Goal: Submit feedback/report problem: Submit feedback/report problem

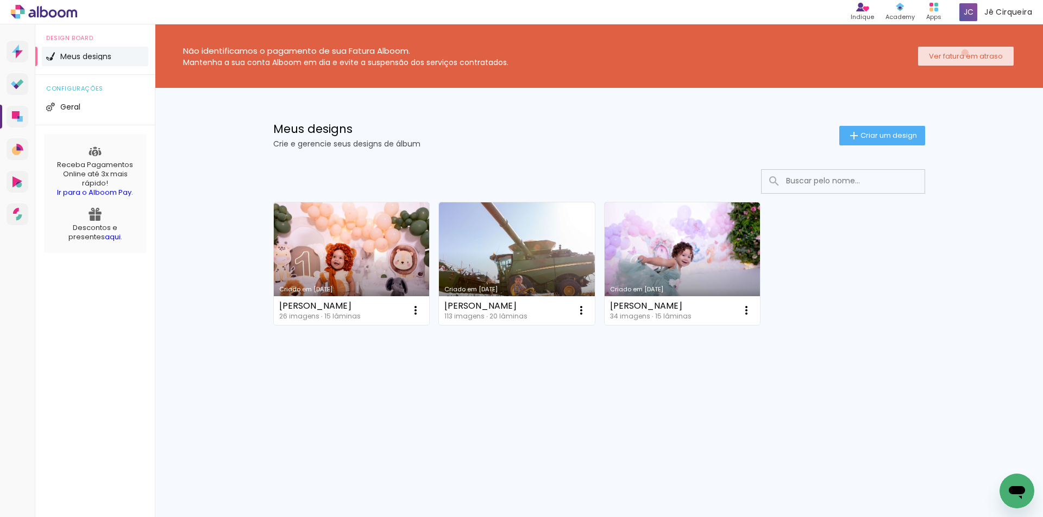
click at [0, 0] on slot "Ver fatura em atraso" at bounding box center [0, 0] width 0 height 0
click at [997, 10] on span "Jê Cirqueira" at bounding box center [1008, 12] width 48 height 11
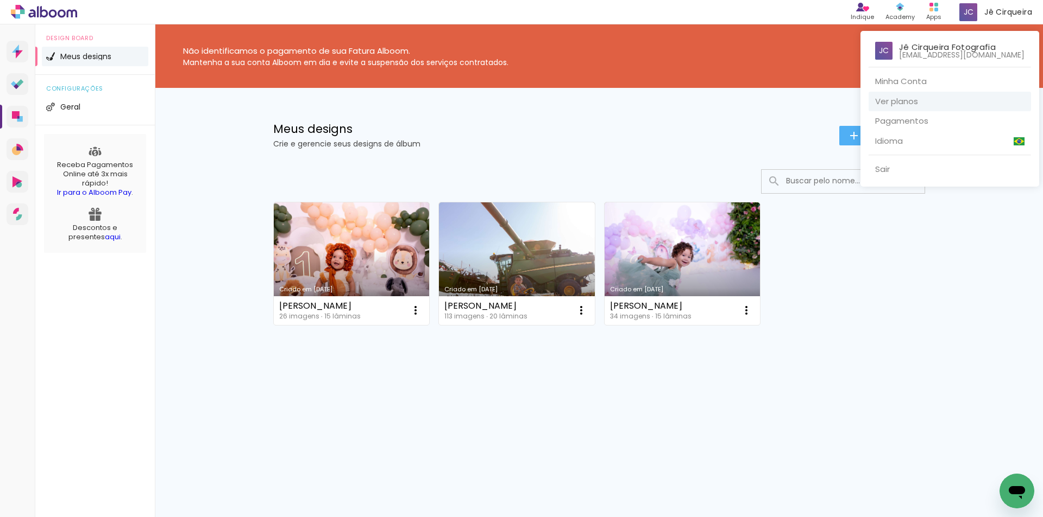
click at [901, 100] on link "Ver planos" at bounding box center [949, 102] width 162 height 20
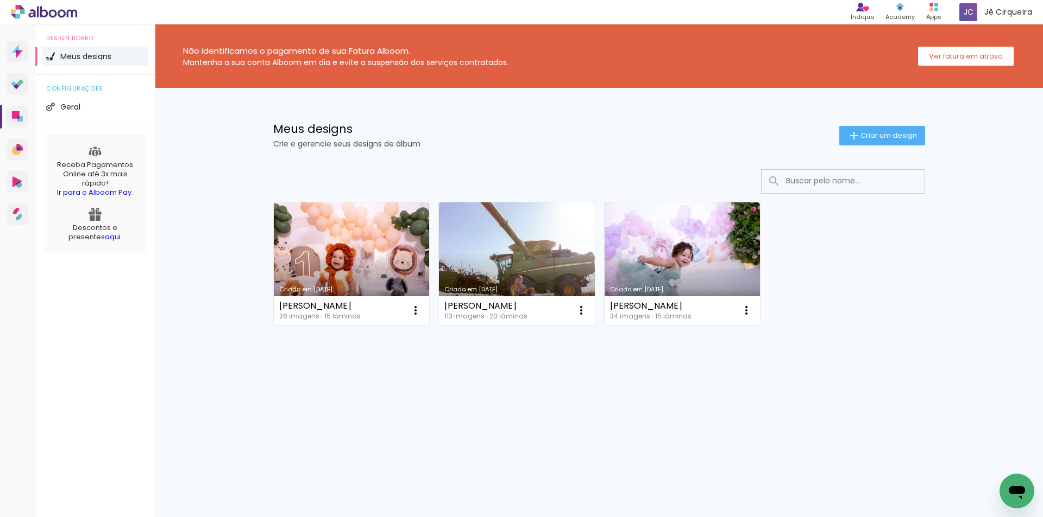
click at [1013, 494] on icon "Abrir janela de mensagens" at bounding box center [1016, 493] width 16 height 13
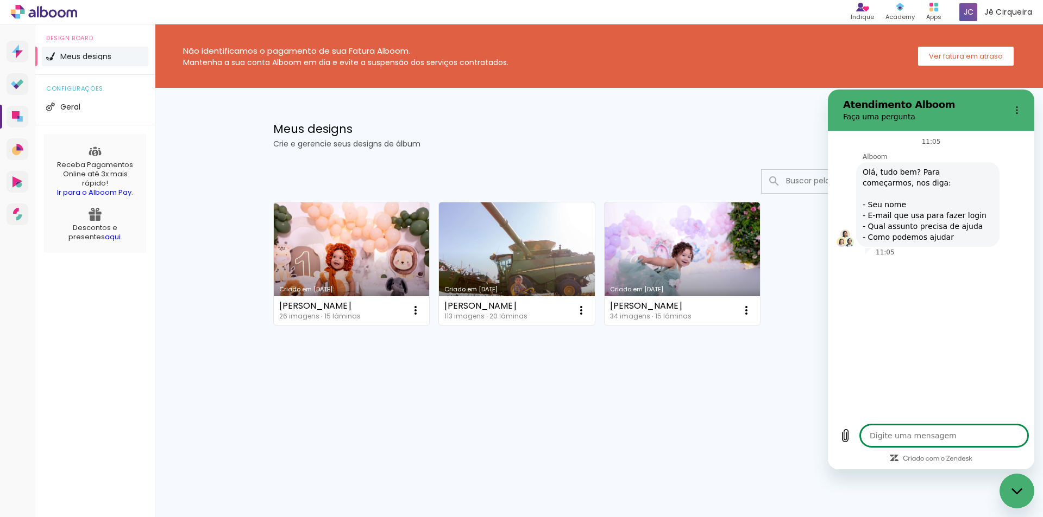
type textarea "x"
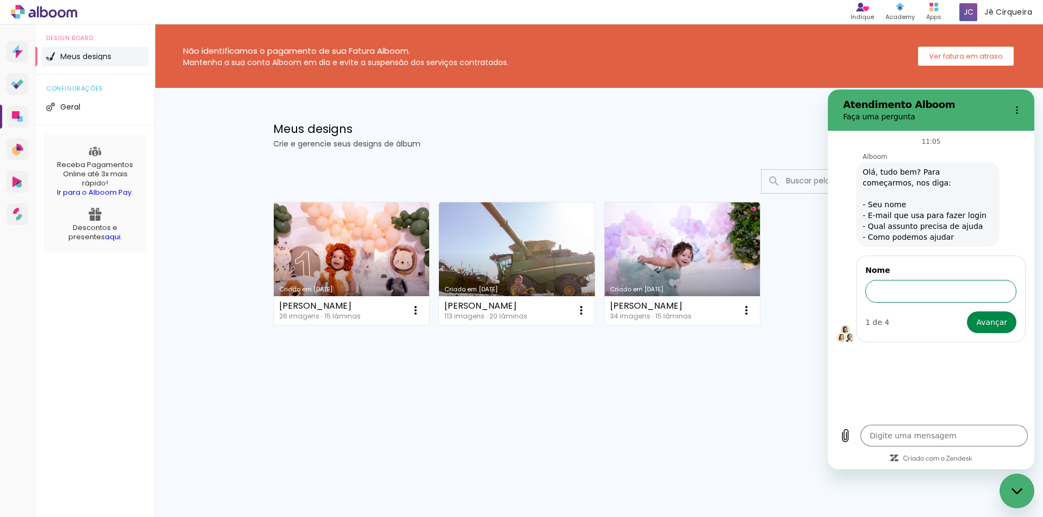
click at [924, 291] on input "Nome" at bounding box center [940, 291] width 151 height 23
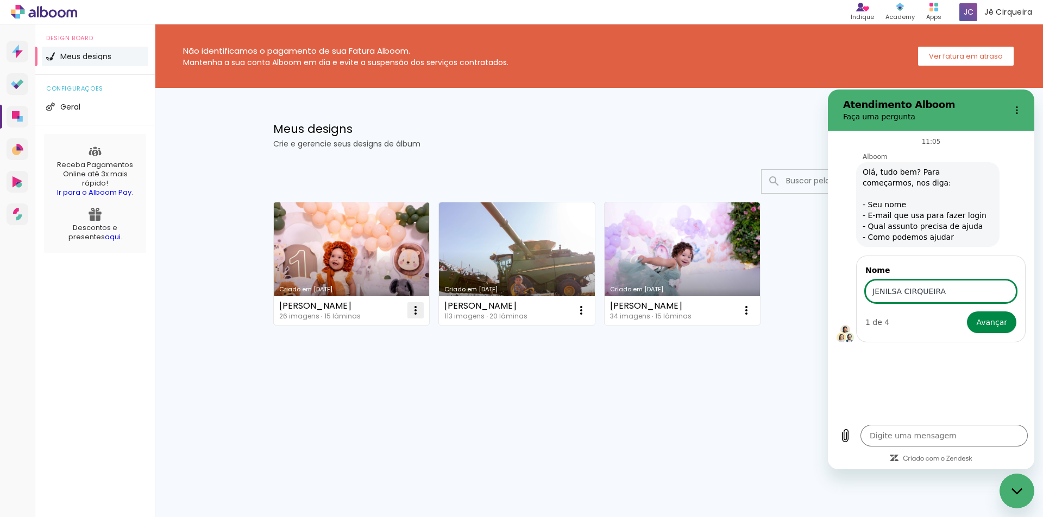
type input "JENILSA CIRQUEIRA"
click at [415, 313] on iron-icon at bounding box center [415, 310] width 13 height 13
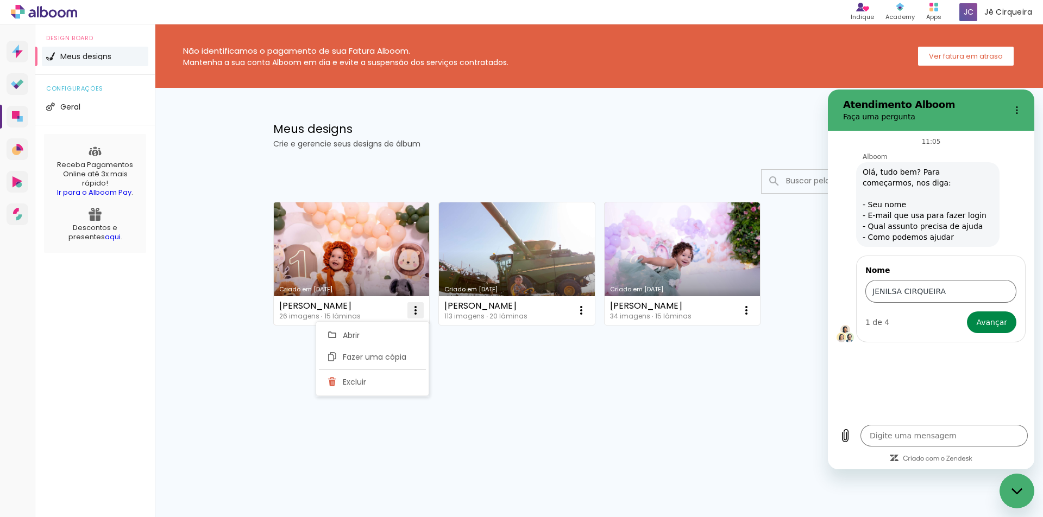
click at [355, 381] on span "Excluir" at bounding box center [354, 382] width 23 height 8
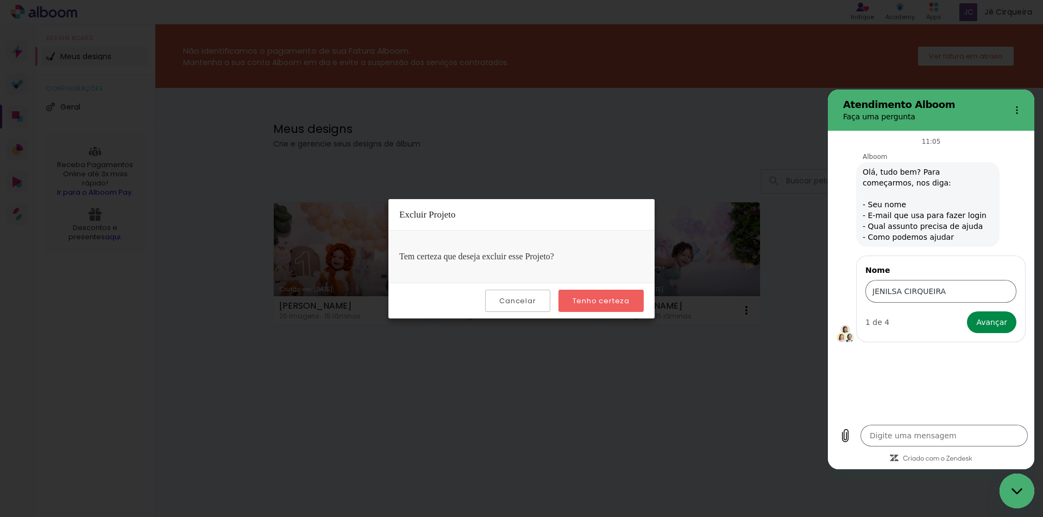
click at [0, 0] on slot "Tenho certeza" at bounding box center [0, 0] width 0 height 0
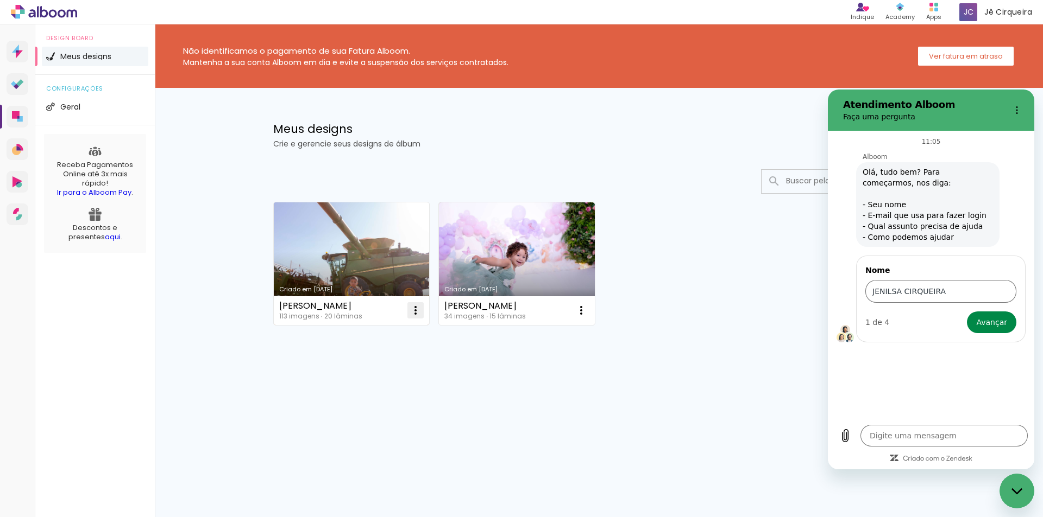
click at [418, 311] on iron-icon at bounding box center [415, 310] width 13 height 13
click at [357, 384] on span "Excluir" at bounding box center [354, 382] width 23 height 8
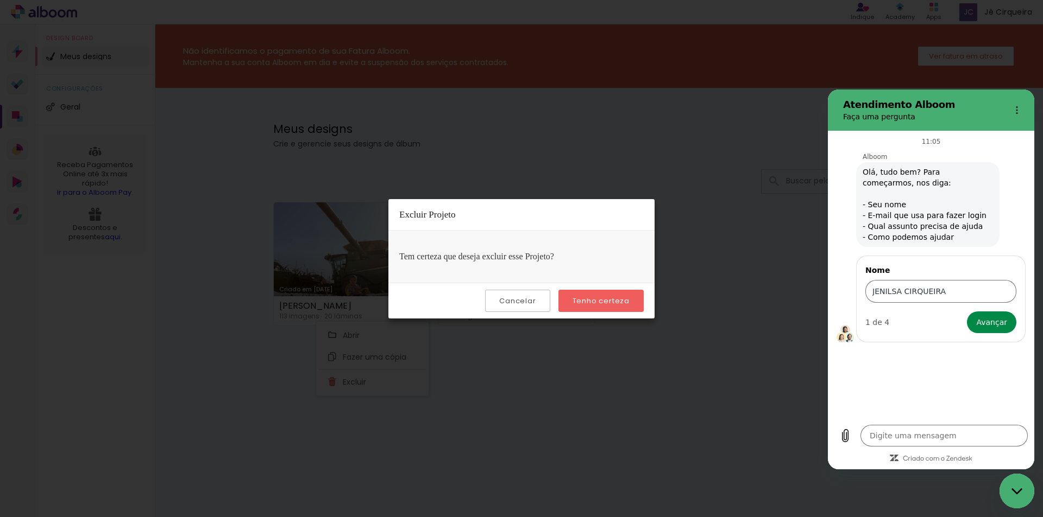
click at [594, 292] on paper-button "Tenho certeza" at bounding box center [600, 301] width 85 height 22
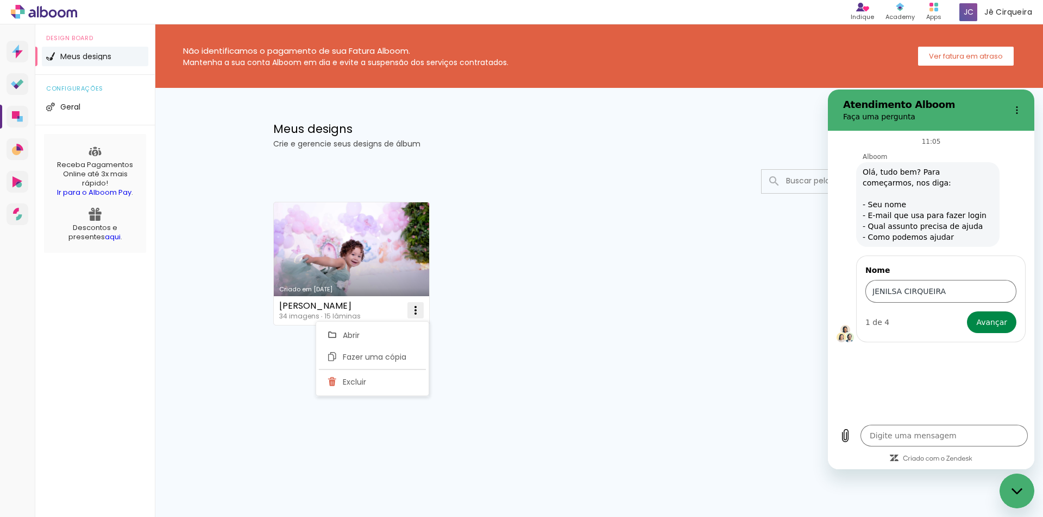
click at [413, 308] on iron-icon at bounding box center [415, 310] width 13 height 13
click at [355, 375] on paper-item "Excluir" at bounding box center [372, 382] width 107 height 22
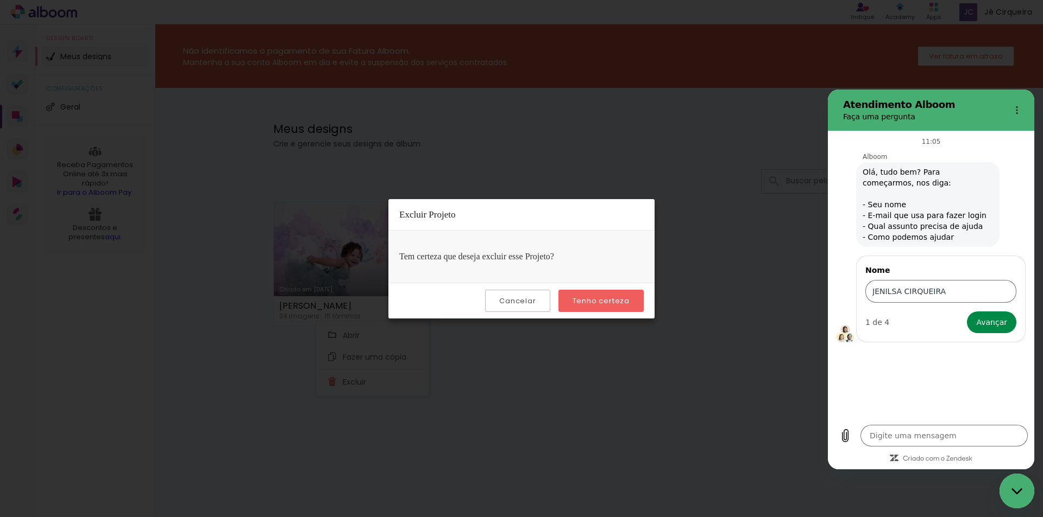
click at [0, 0] on slot "Tenho certeza" at bounding box center [0, 0] width 0 height 0
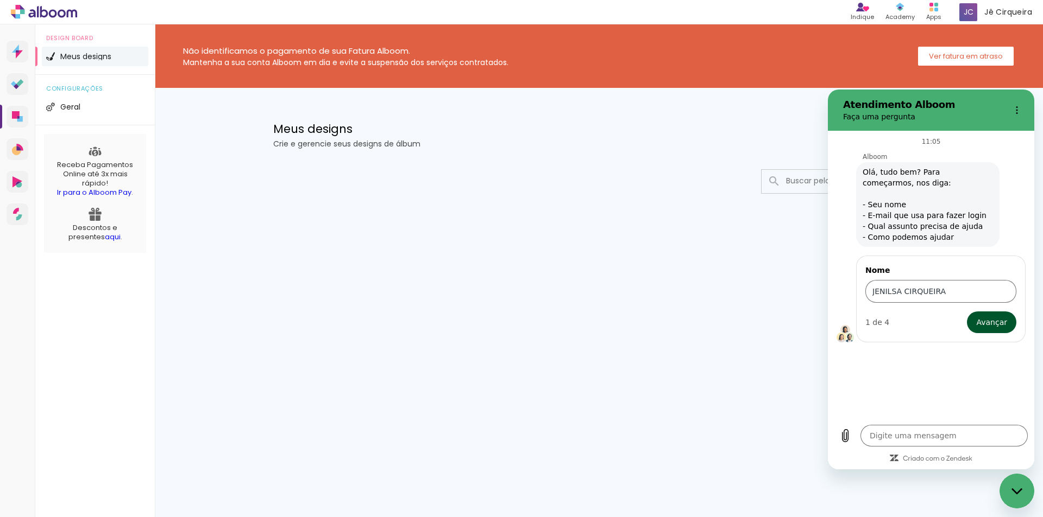
click at [1005, 326] on span "Avançar" at bounding box center [991, 322] width 31 height 13
type textarea "x"
click at [892, 331] on input "E-mail" at bounding box center [940, 338] width 151 height 23
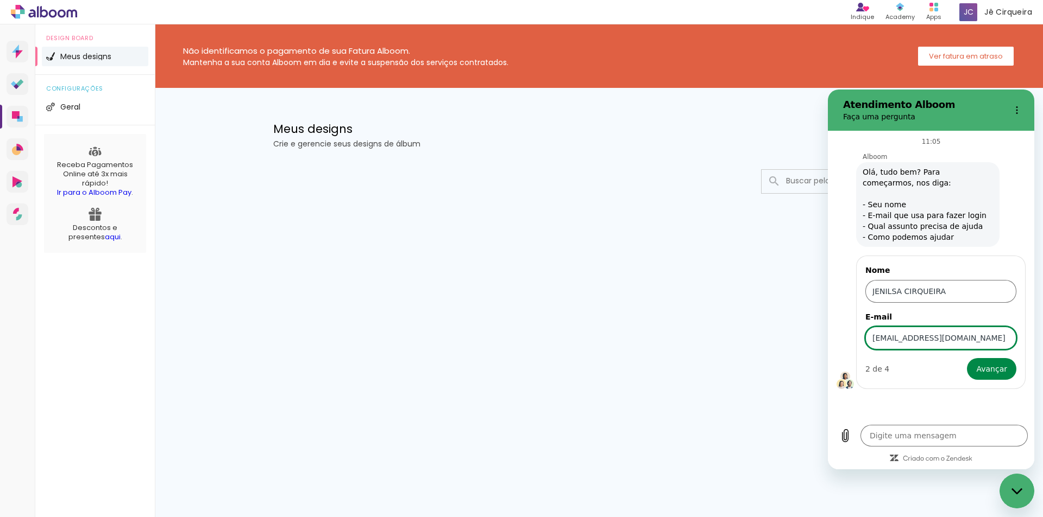
click at [966, 336] on input "[EMAIL_ADDRESS][DOMAIN_NAME]" at bounding box center [940, 338] width 151 height 23
drag, startPoint x: 923, startPoint y: 339, endPoint x: 887, endPoint y: 339, distance: 36.4
click at [887, 339] on input "[EMAIL_ADDRESS][DOMAIN_NAME]" at bounding box center [940, 338] width 151 height 23
click at [902, 342] on input "[EMAIL_ADDRESS][DOMAIN_NAME]" at bounding box center [940, 338] width 151 height 23
drag, startPoint x: 895, startPoint y: 337, endPoint x: 879, endPoint y: 337, distance: 16.3
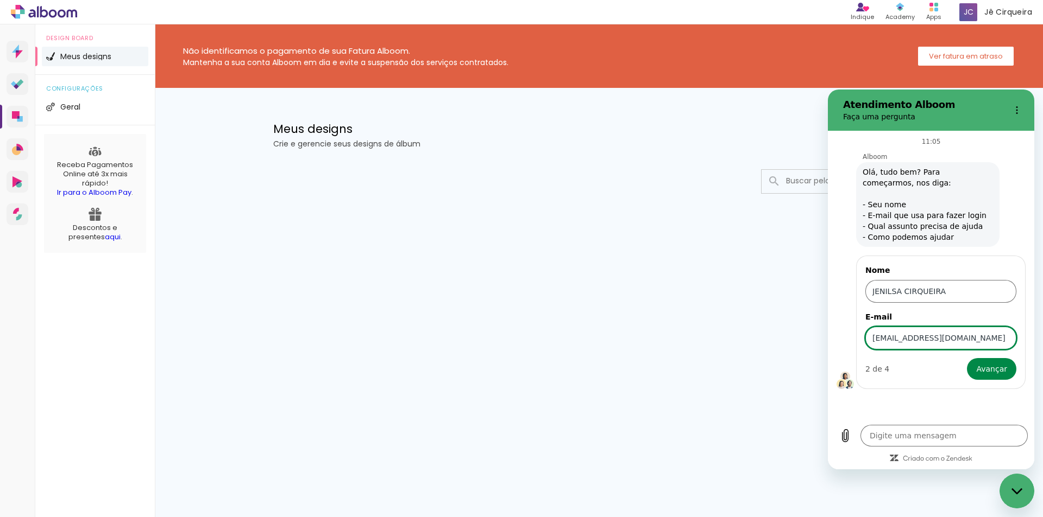
click at [879, 337] on input "[EMAIL_ADDRESS][DOMAIN_NAME]" at bounding box center [940, 338] width 151 height 23
click at [906, 339] on input "[EMAIL_ADDRESS][DOMAIN_NAME]" at bounding box center [940, 338] width 151 height 23
type input "[EMAIL_ADDRESS][DOMAIN_NAME]"
click at [993, 375] on span "Avançar" at bounding box center [991, 369] width 31 height 13
type textarea "x"
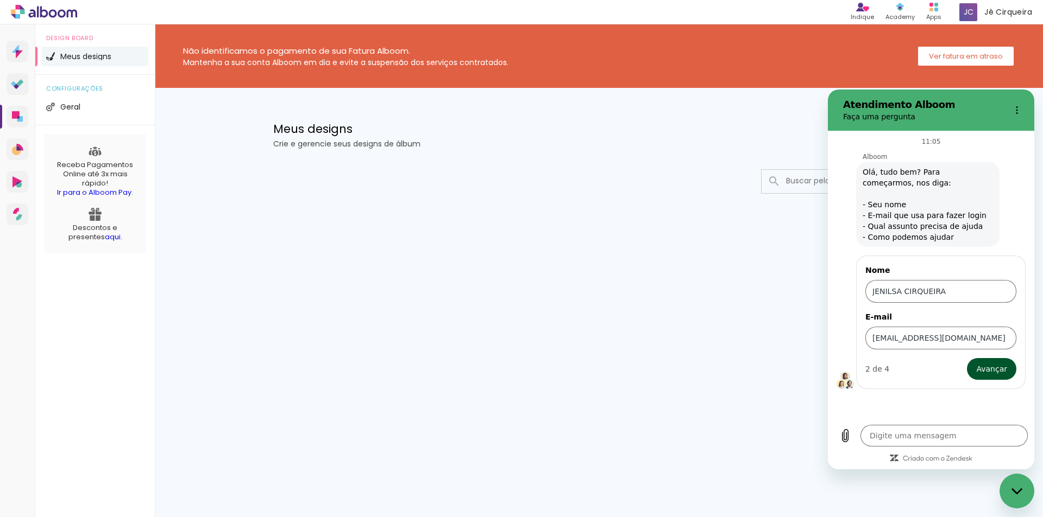
scroll to position [17, 0]
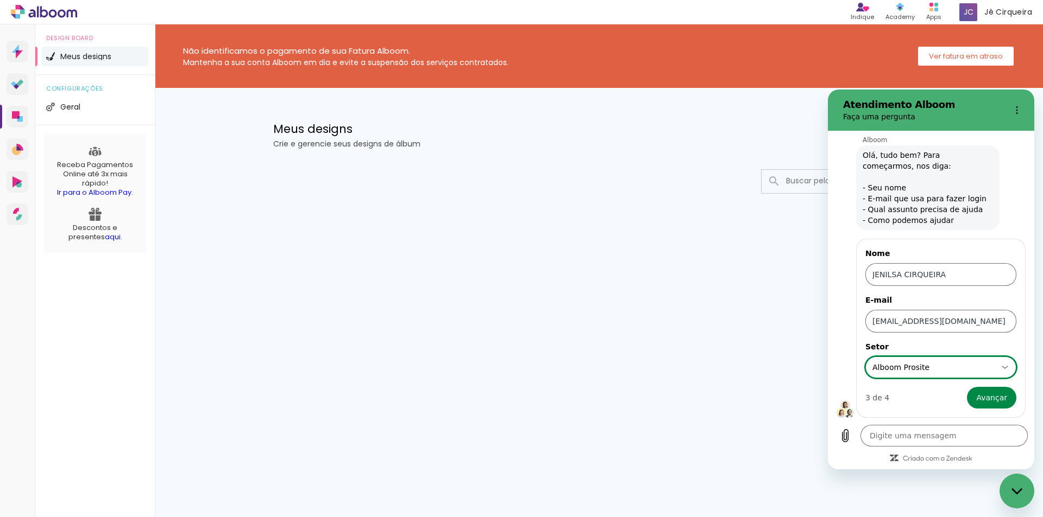
click at [988, 374] on div "Alboom Prosite Alboom Prosite" at bounding box center [934, 368] width 126 height 20
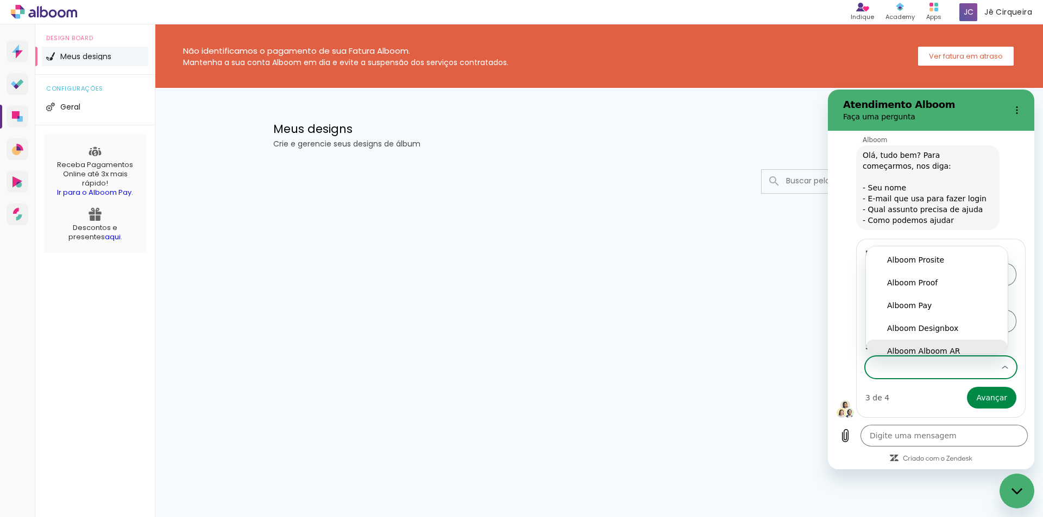
scroll to position [9, 0]
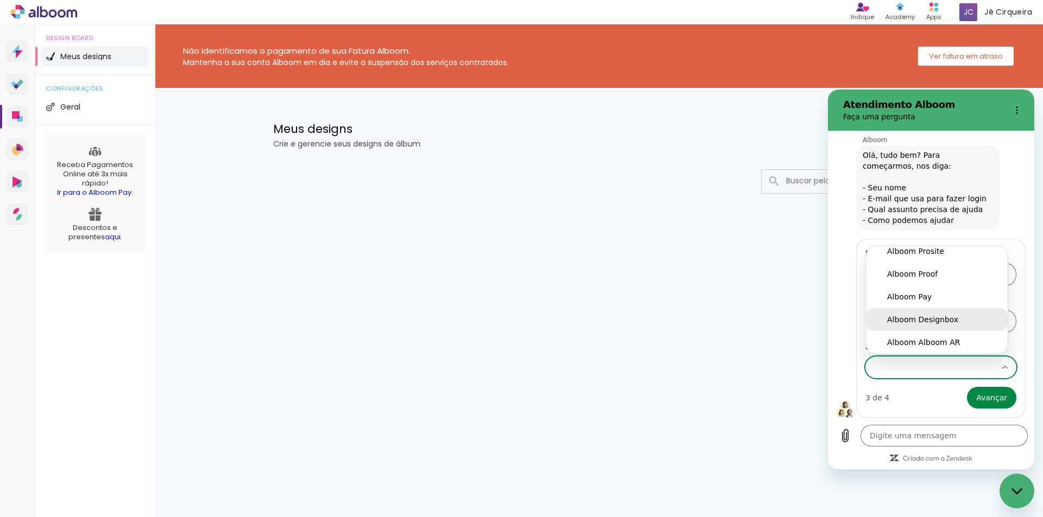
click at [933, 318] on div "Alboom Designbox" at bounding box center [936, 319] width 99 height 11
type input "Alboom Designbox"
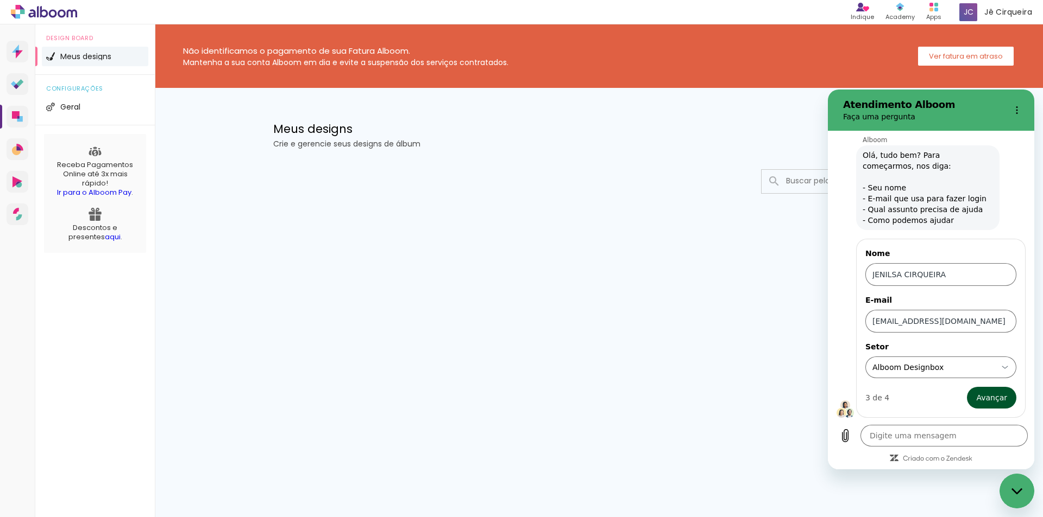
click at [990, 398] on span "Avançar" at bounding box center [991, 398] width 31 height 13
type textarea "x"
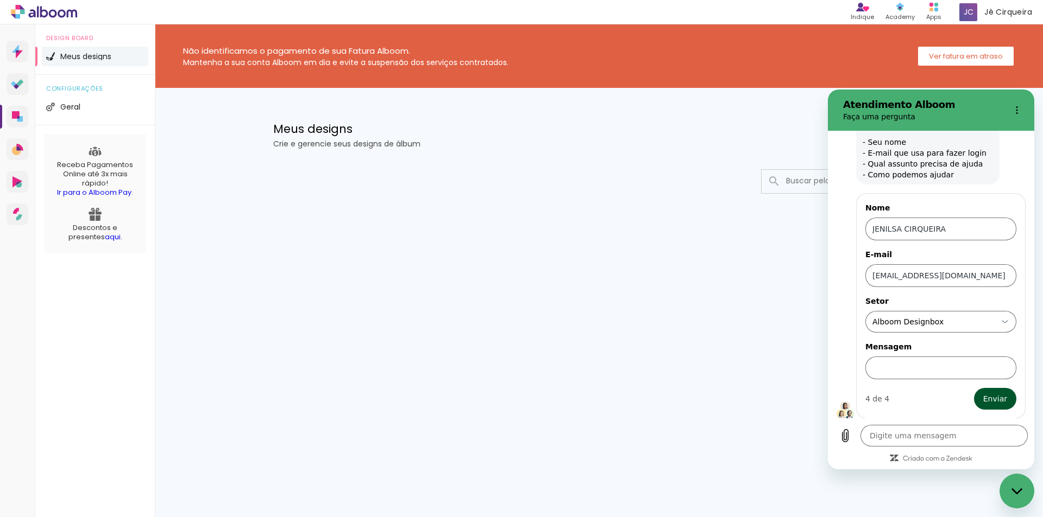
scroll to position [64, 0]
drag, startPoint x: 899, startPoint y: 356, endPoint x: 907, endPoint y: 360, distance: 9.2
click at [900, 356] on input "Mensagem" at bounding box center [940, 367] width 151 height 23
type input "cancelar assinatura"
click at [989, 399] on span "Enviar" at bounding box center [995, 398] width 24 height 13
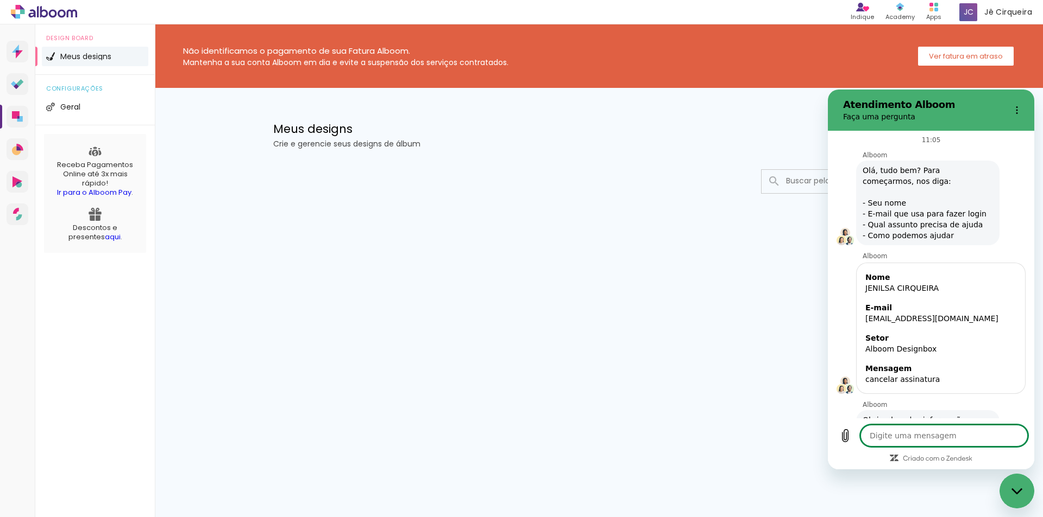
scroll to position [58, 0]
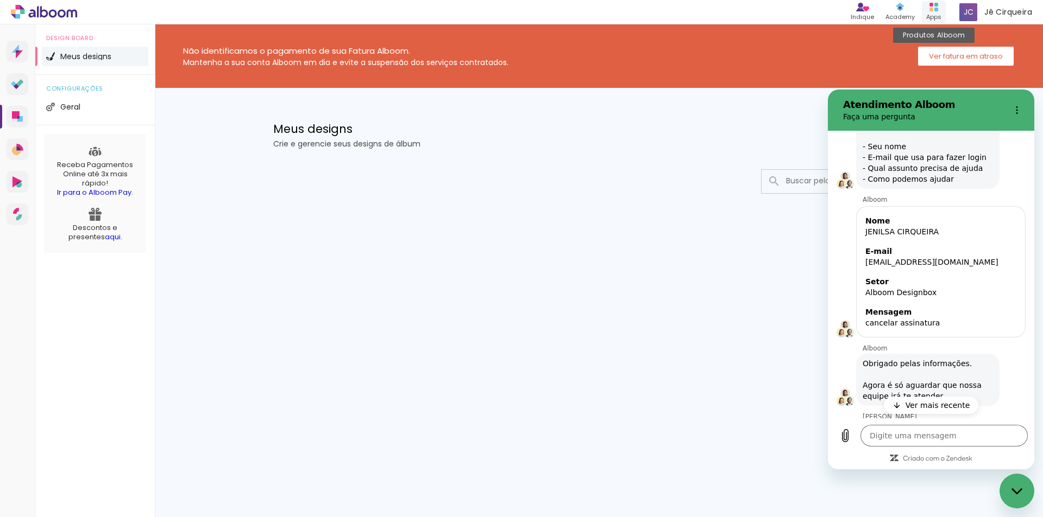
type textarea "x"
